Goal: Navigation & Orientation: Go to known website

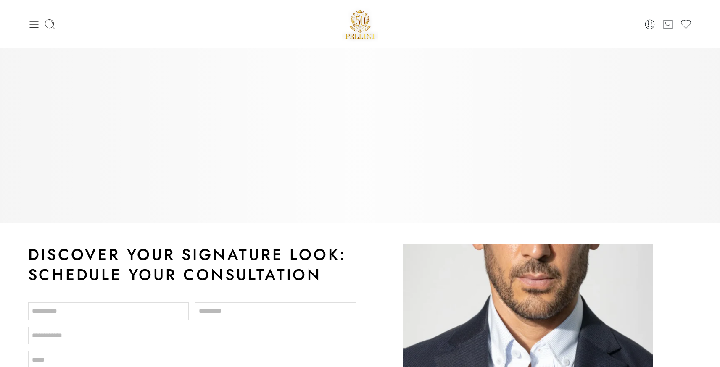
scroll to position [293, 0]
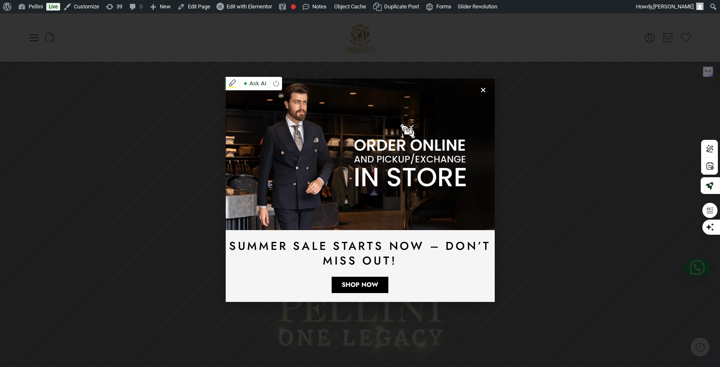
click at [485, 92] on use "Close" at bounding box center [483, 90] width 5 height 5
